Goal: Task Accomplishment & Management: Use online tool/utility

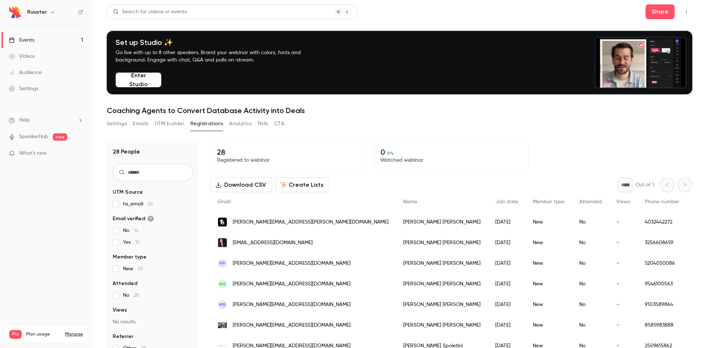
click at [36, 45] on link "Events 1" at bounding box center [46, 40] width 92 height 16
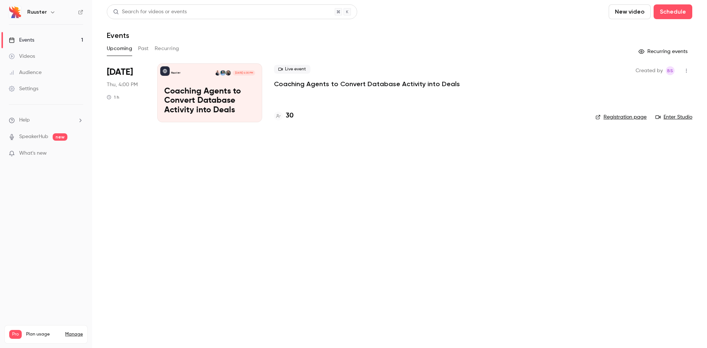
click at [184, 91] on p "Coaching Agents to Convert Database Activity into Deals" at bounding box center [209, 101] width 91 height 28
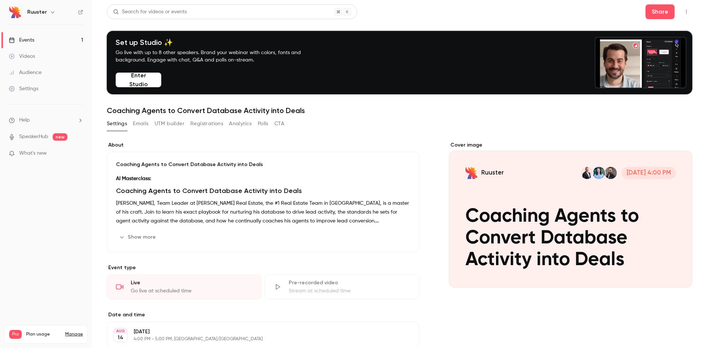
click at [140, 126] on button "Emails" at bounding box center [140, 124] width 15 height 12
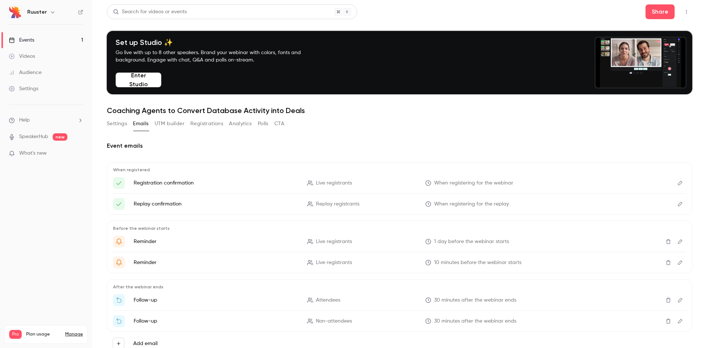
click at [191, 123] on button "Registrations" at bounding box center [206, 124] width 33 height 12
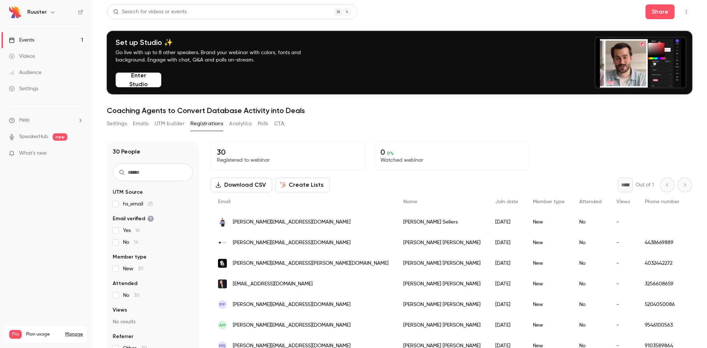
click at [292, 143] on div "30 Registered to webinar" at bounding box center [288, 155] width 155 height 29
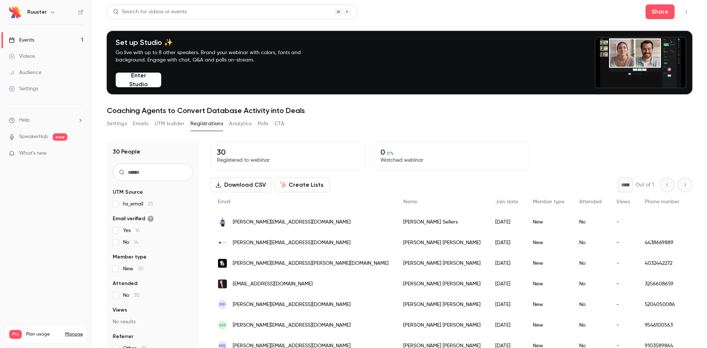
click at [250, 157] on p "Registered to webinar" at bounding box center [288, 159] width 142 height 7
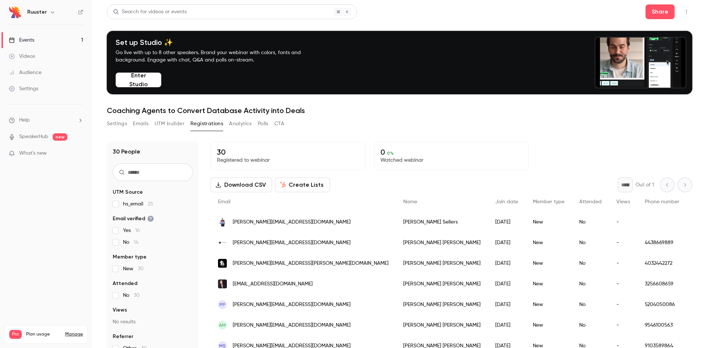
click at [13, 330] on span "Pro" at bounding box center [15, 334] width 13 height 9
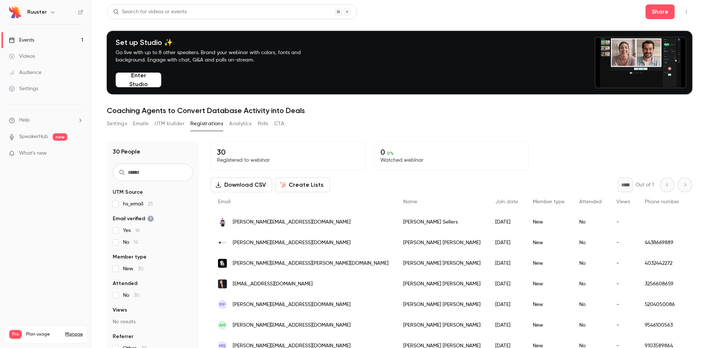
click at [239, 159] on p "Registered to webinar" at bounding box center [288, 159] width 142 height 7
click at [11, 330] on span "Pro" at bounding box center [15, 334] width 13 height 9
click at [74, 331] on link "Manage" at bounding box center [74, 334] width 18 height 6
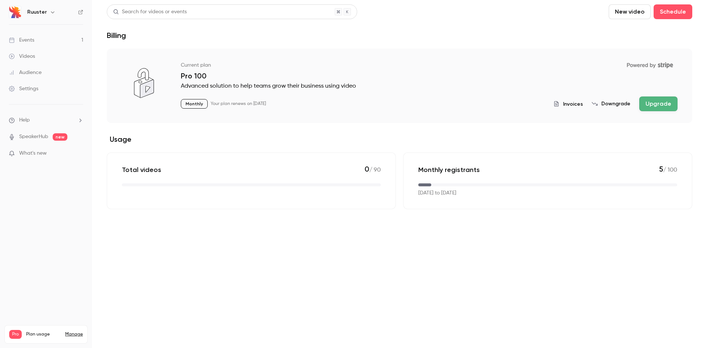
click at [459, 170] on p "Monthly registrants" at bounding box center [448, 169] width 61 height 9
click at [668, 169] on p "5 / 100" at bounding box center [668, 170] width 18 height 10
click at [654, 174] on div "Monthly registrants 5 / 100 [DATE] to [DATE]" at bounding box center [547, 180] width 289 height 57
click at [661, 170] on p "5 / 100" at bounding box center [668, 170] width 18 height 10
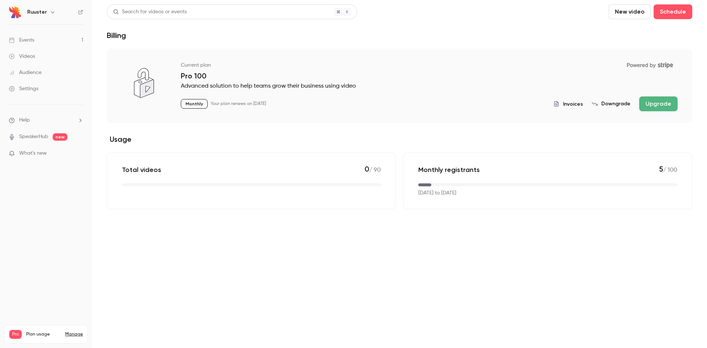
click at [680, 169] on div "Monthly registrants 5 / 100 [DATE] to [DATE]" at bounding box center [547, 180] width 289 height 57
click at [36, 39] on link "Events 1" at bounding box center [46, 40] width 92 height 16
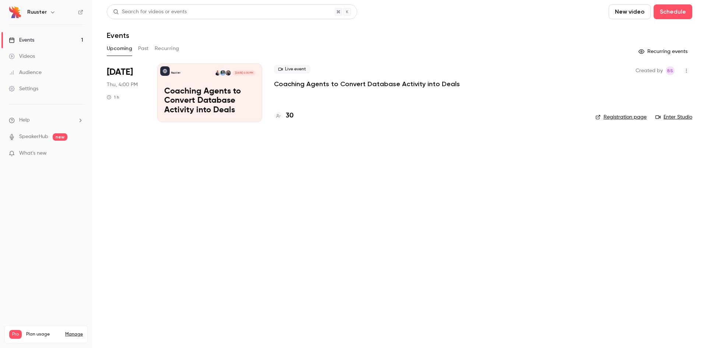
click at [211, 81] on div "Ruuster [DATE] 4:00 PM Coaching Agents to Convert Database Activity into Deals" at bounding box center [209, 92] width 105 height 59
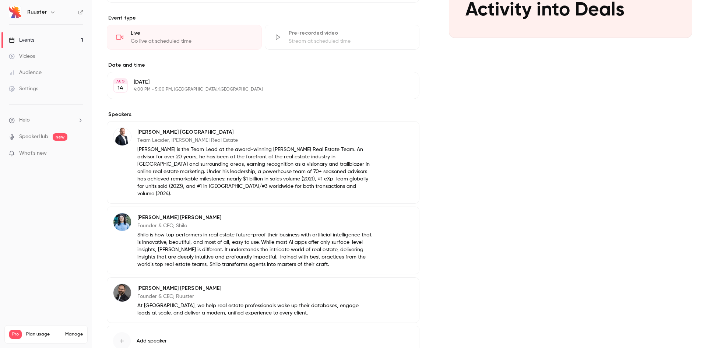
drag, startPoint x: 206, startPoint y: 132, endPoint x: 209, endPoint y: 139, distance: 7.6
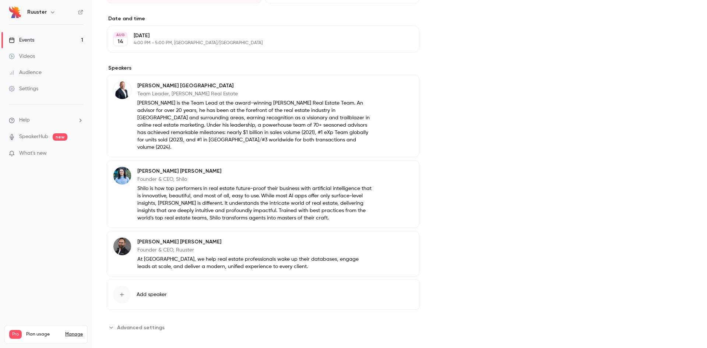
drag, startPoint x: 209, startPoint y: 139, endPoint x: 172, endPoint y: 141, distance: 36.9
click at [172, 141] on p "[PERSON_NAME] is the Team Lead at the award-winning [PERSON_NAME] Real Estate T…" at bounding box center [254, 125] width 234 height 52
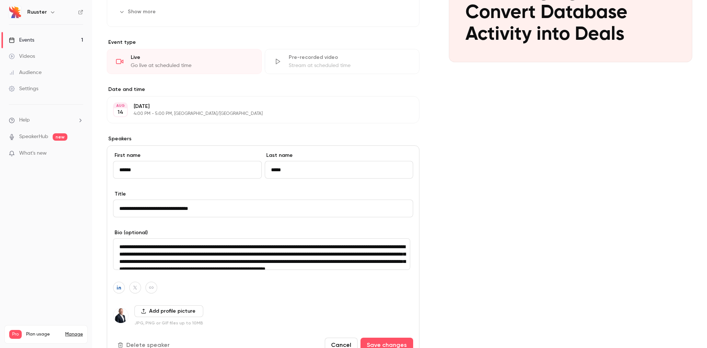
scroll to position [149, 0]
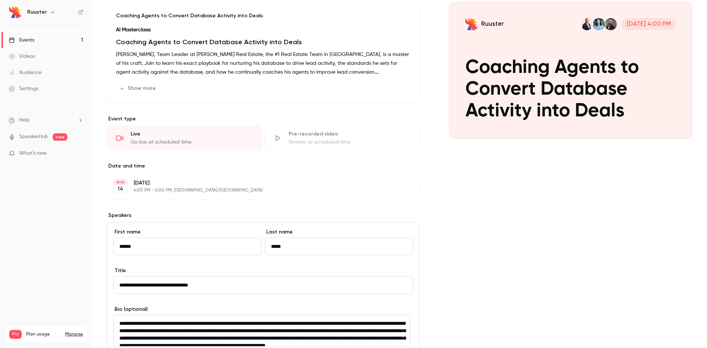
drag, startPoint x: 547, startPoint y: 230, endPoint x: 560, endPoint y: 159, distance: 73.0
click at [546, 231] on div "Cover image Ruuster [DATE] 4:00 PM Coaching Agents to Convert Database Activity…" at bounding box center [570, 302] width 243 height 618
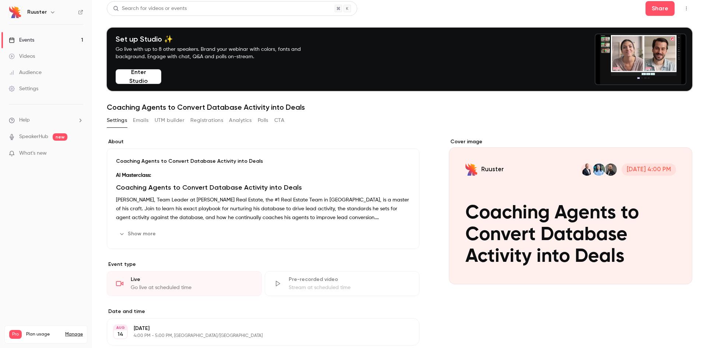
scroll to position [0, 0]
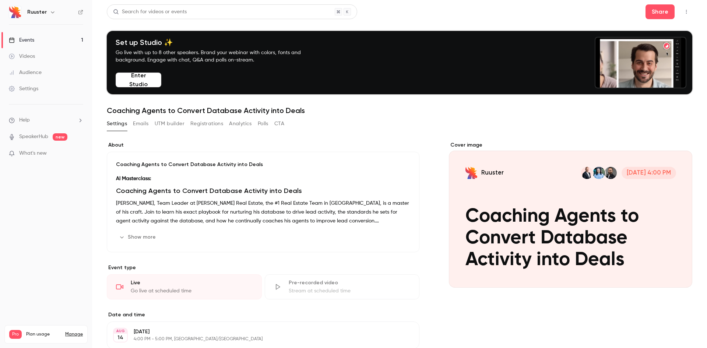
drag, startPoint x: 630, startPoint y: 52, endPoint x: 427, endPoint y: 196, distance: 248.9
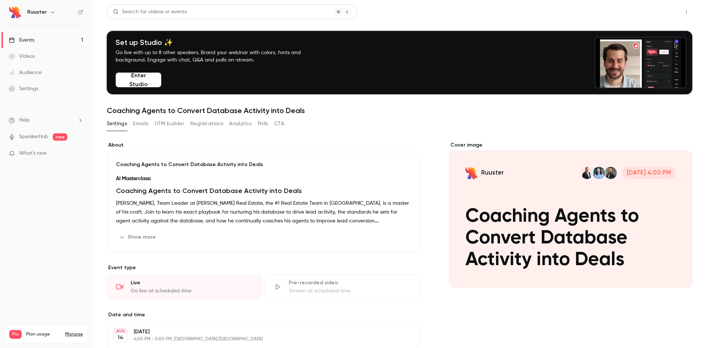
click at [658, 10] on button "Share" at bounding box center [659, 11] width 29 height 15
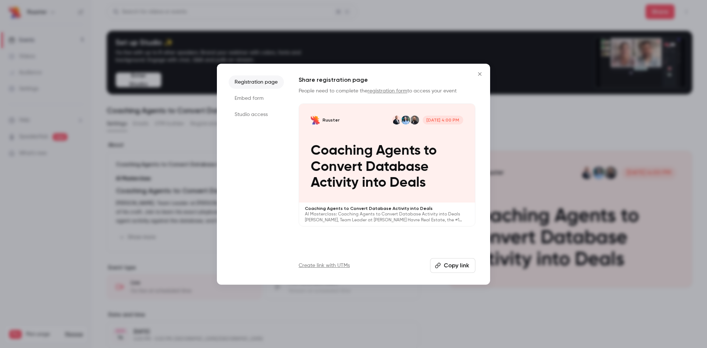
click at [391, 91] on link "registration form" at bounding box center [387, 90] width 40 height 5
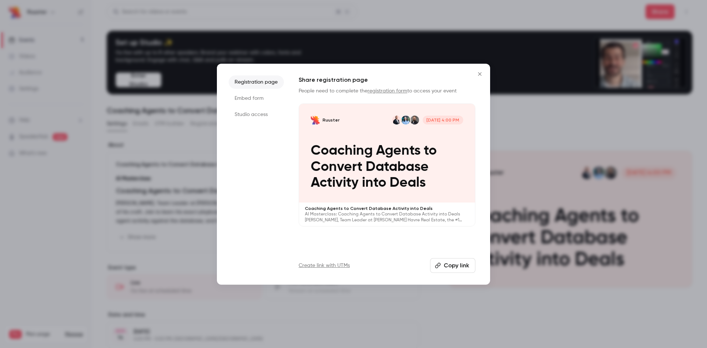
click at [458, 264] on button "Copy link" at bounding box center [452, 265] width 45 height 15
